Goal: Task Accomplishment & Management: Complete application form

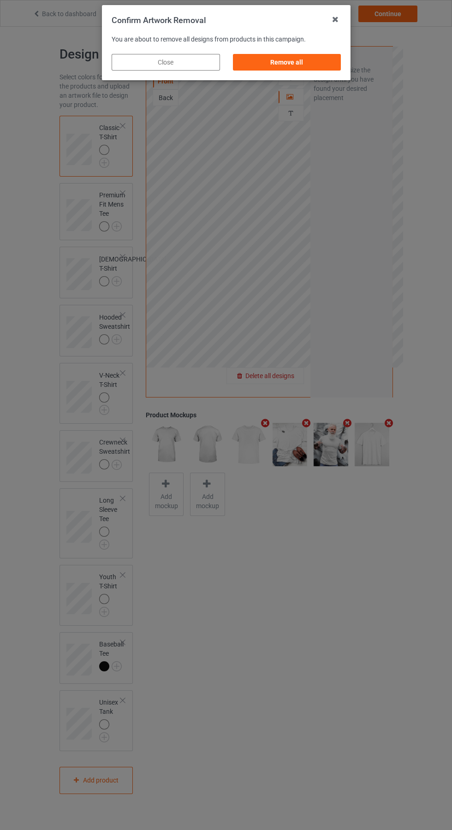
click at [290, 62] on div "Remove all" at bounding box center [286, 62] width 108 height 17
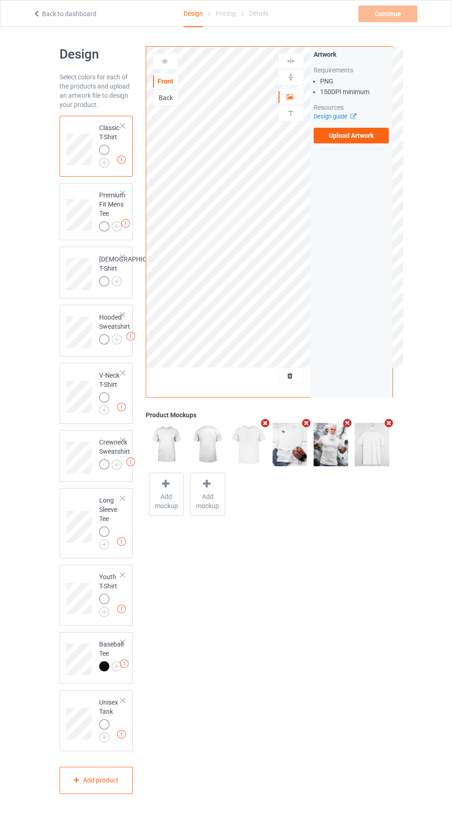
click at [355, 136] on label "Upload Artwork" at bounding box center [351, 136] width 76 height 16
click at [0, 0] on input "Upload Artwork" at bounding box center [0, 0] width 0 height 0
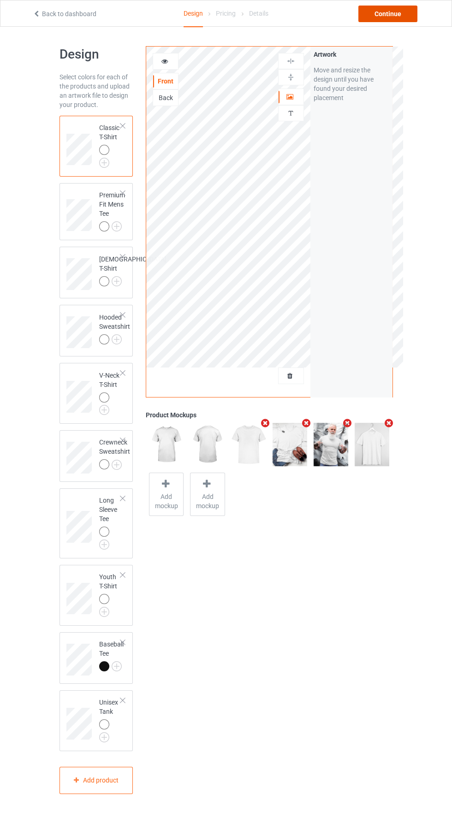
click at [398, 6] on div "Continue" at bounding box center [387, 14] width 59 height 17
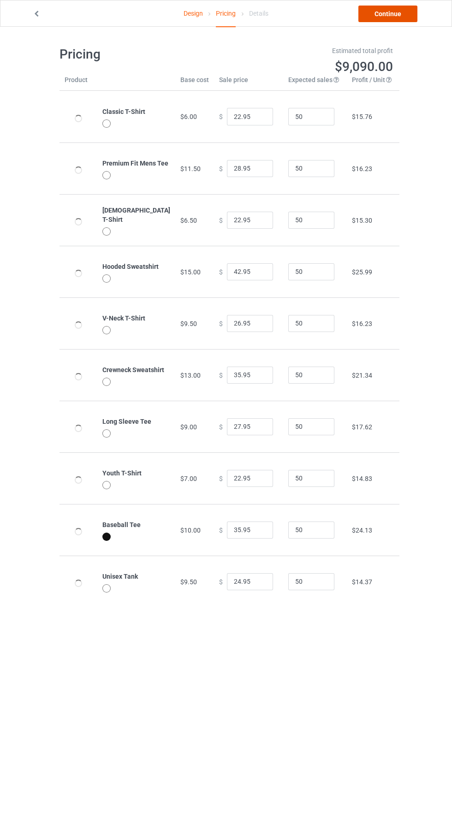
click at [395, 9] on link "Continue" at bounding box center [387, 14] width 59 height 17
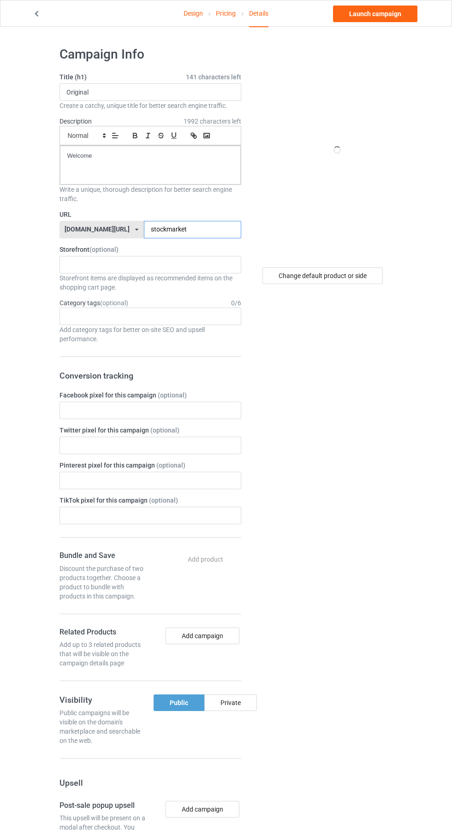
click at [183, 233] on input "stockmarket" at bounding box center [192, 230] width 97 height 18
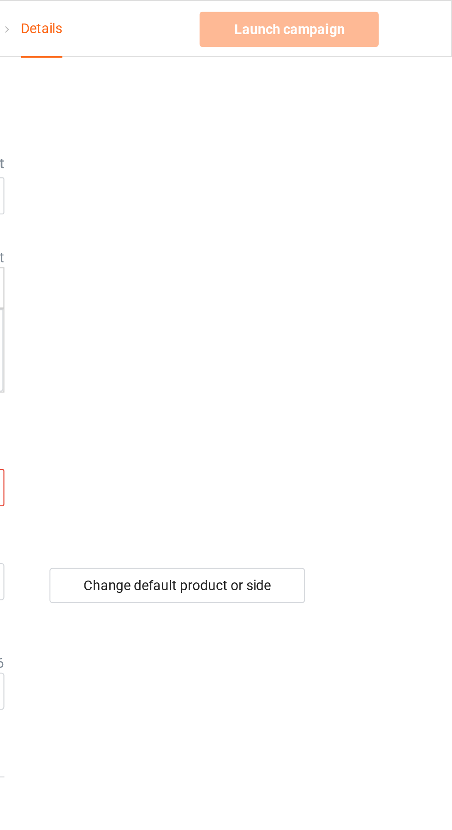
type input "st8"
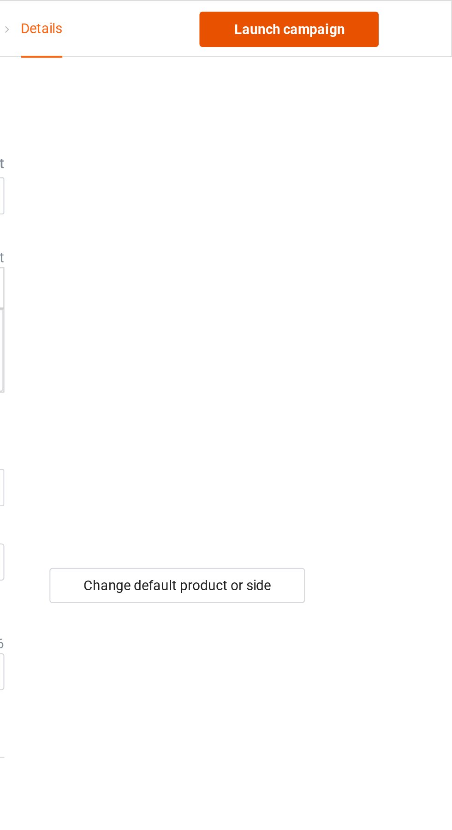
click at [400, 13] on link "Launch campaign" at bounding box center [375, 14] width 84 height 17
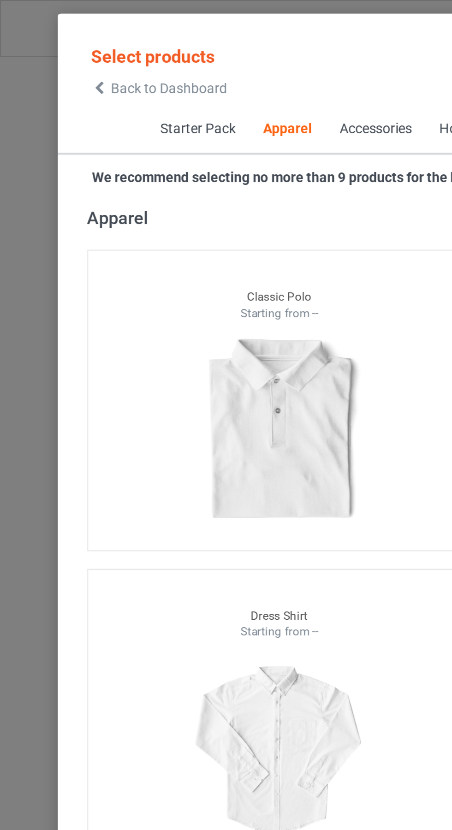
click at [47, 41] on icon at bounding box center [47, 41] width 8 height 6
